Goal: Task Accomplishment & Management: Manage account settings

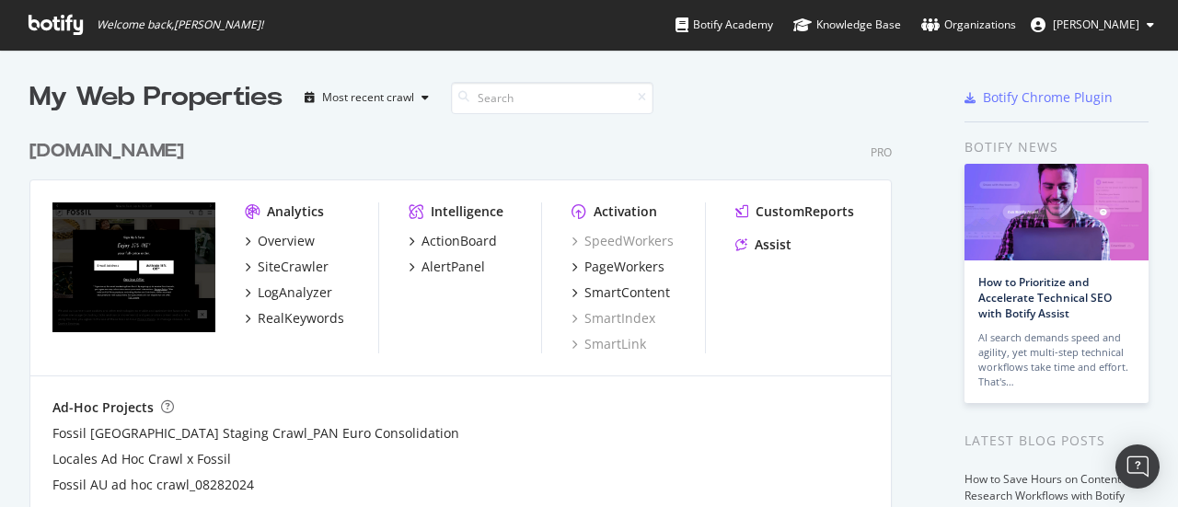
click at [767, 118] on div "[DOMAIN_NAME] Pro Analytics Overview SiteCrawler LogAnalyzer RealKeywords Intel…" at bounding box center [467, 332] width 877 height 432
click at [1157, 29] on button "[PERSON_NAME]" at bounding box center [1092, 24] width 153 height 29
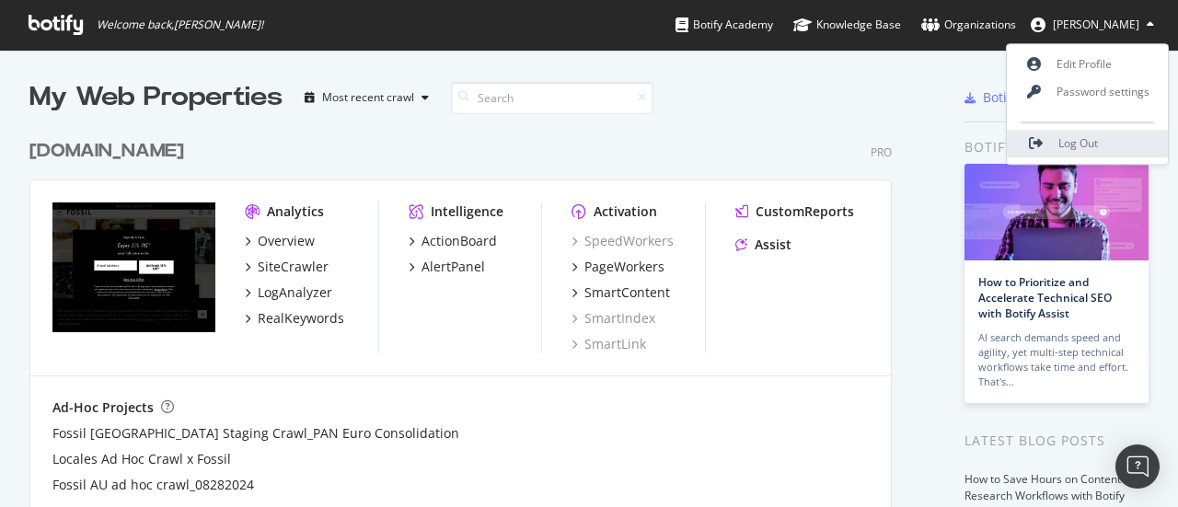
click at [1092, 146] on span "Log Out" at bounding box center [1078, 144] width 40 height 16
